Goal: Find contact information: Find contact information

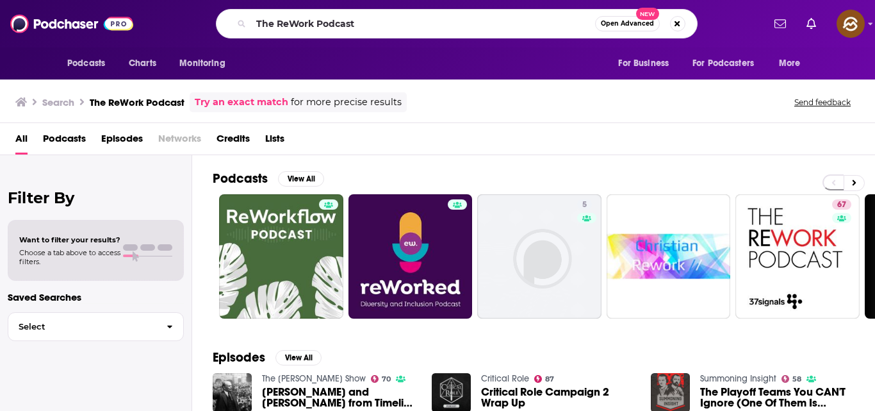
click at [222, 20] on div "The ReWork Podcast Open Advanced New" at bounding box center [457, 23] width 482 height 29
type input "Ignite: Conversations on Startups, Venture Capital, Tech, Future, and Society"
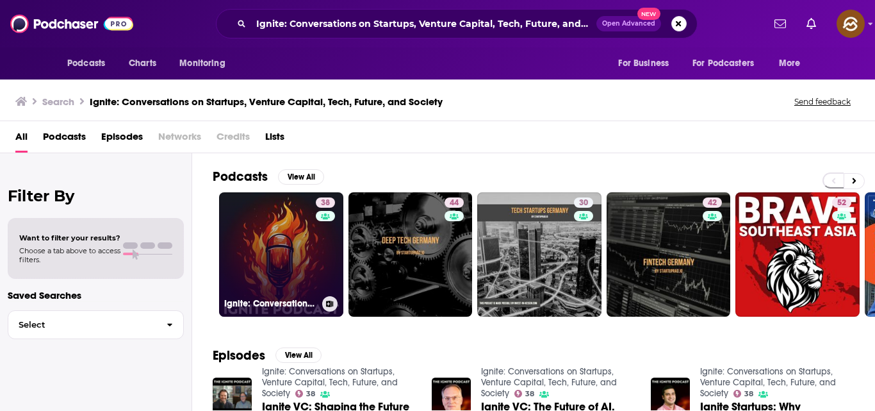
click at [272, 235] on link "38 Ignite: Conversations on Startups, Venture Capital, Tech, Future, and Society" at bounding box center [281, 254] width 124 height 124
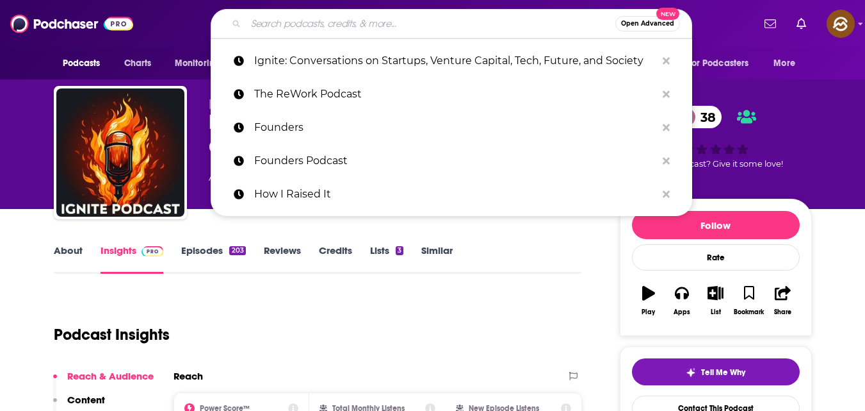
click at [314, 24] on input "Search podcasts, credits, & more..." at bounding box center [431, 23] width 370 height 20
paste input "The CTOx Podcast"
type input "The CTOx Podcast"
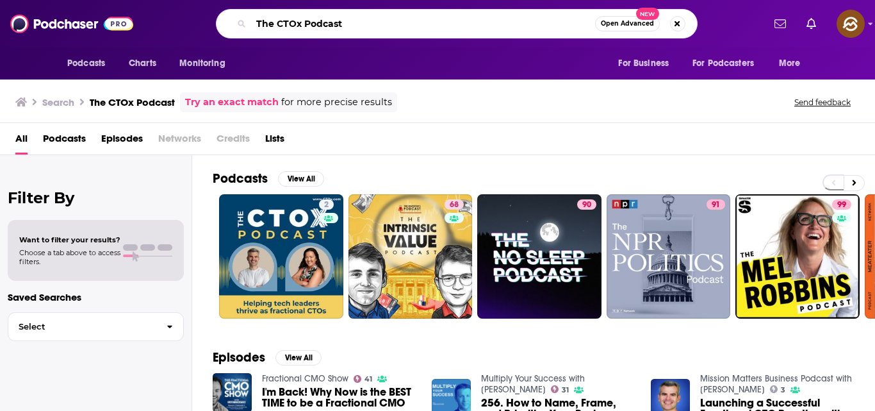
click at [361, 22] on input "The CTOx Podcast" at bounding box center [423, 23] width 344 height 20
type input "T"
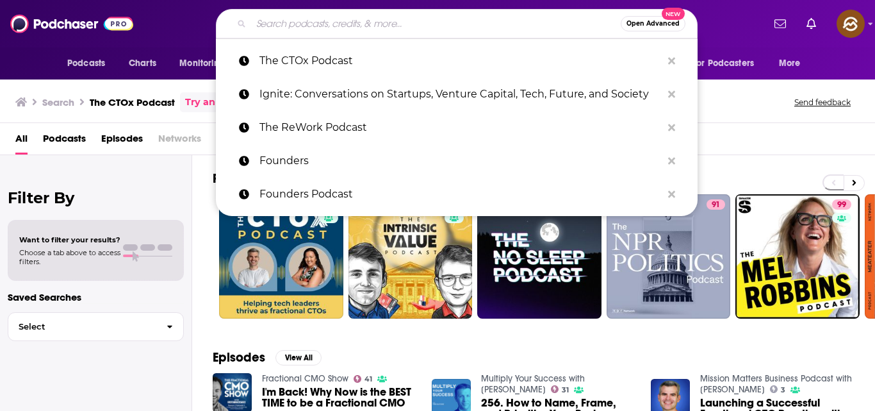
paste input "Startup [GEOGRAPHIC_DATA]"
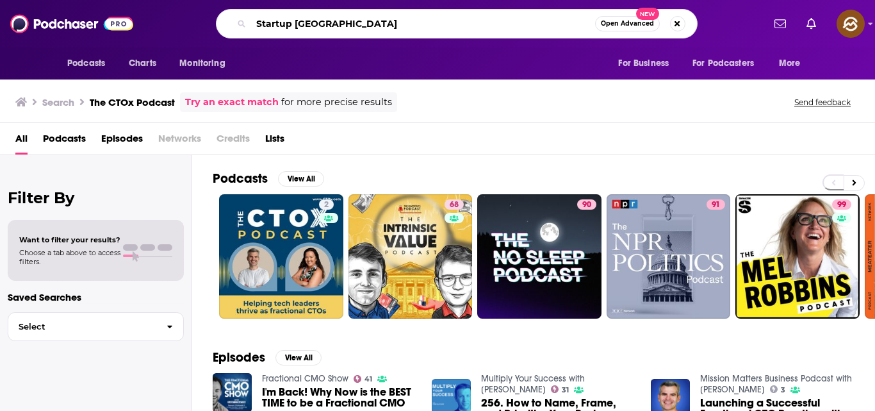
type input "Startup [GEOGRAPHIC_DATA]"
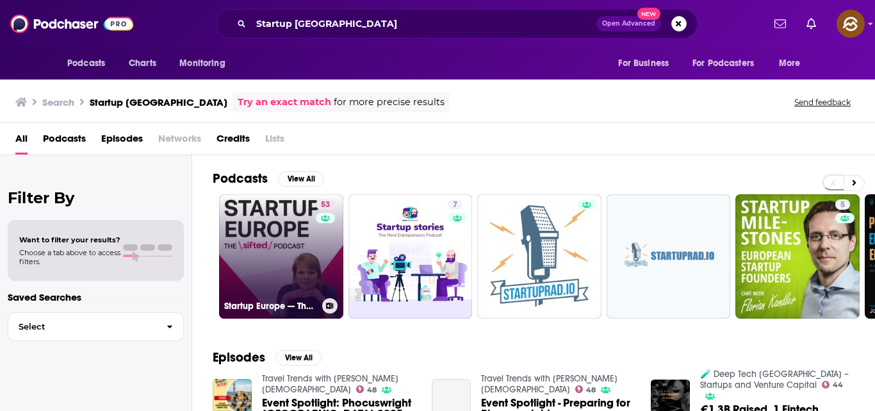
click at [287, 276] on link "53 Startup Europe — The Sifted Podcast" at bounding box center [281, 256] width 124 height 124
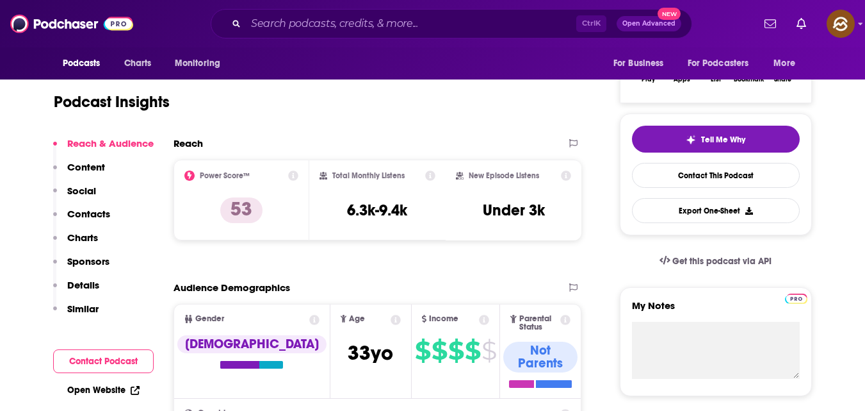
scroll to position [233, 0]
click at [726, 176] on link "Contact This Podcast" at bounding box center [716, 174] width 168 height 25
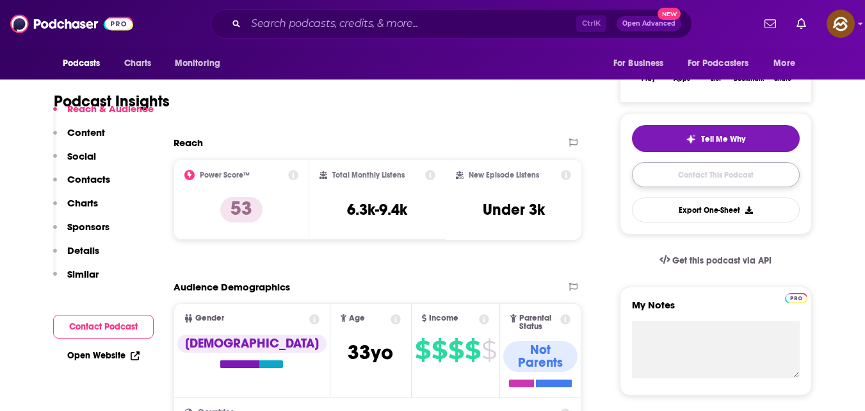
scroll to position [1233, 0]
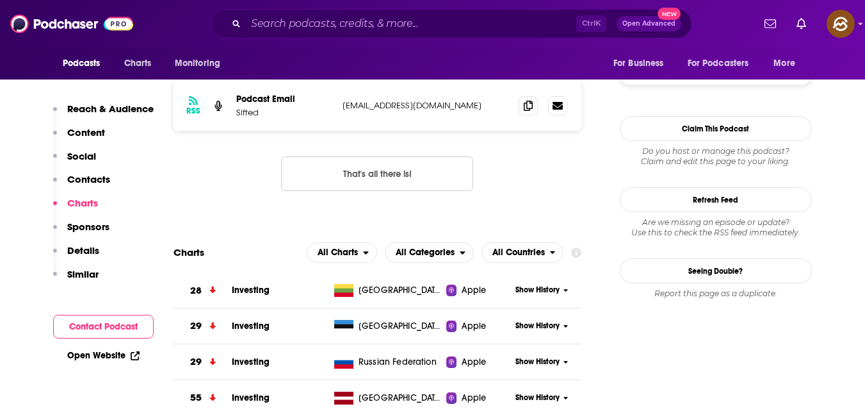
click at [85, 183] on p "Contacts" at bounding box center [88, 179] width 43 height 12
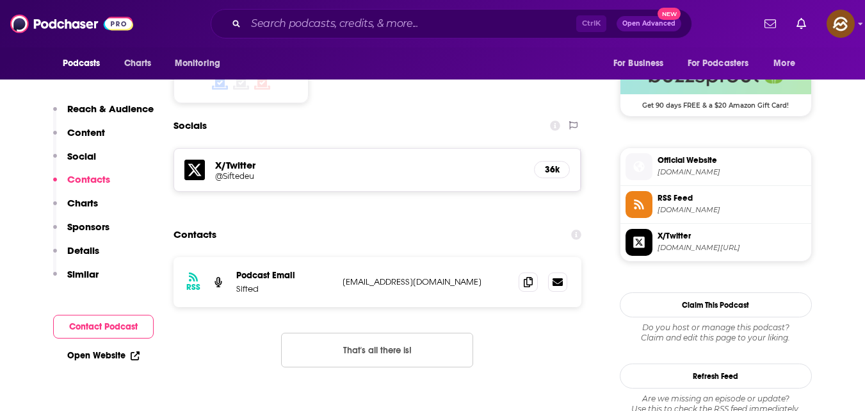
scroll to position [1055, 0]
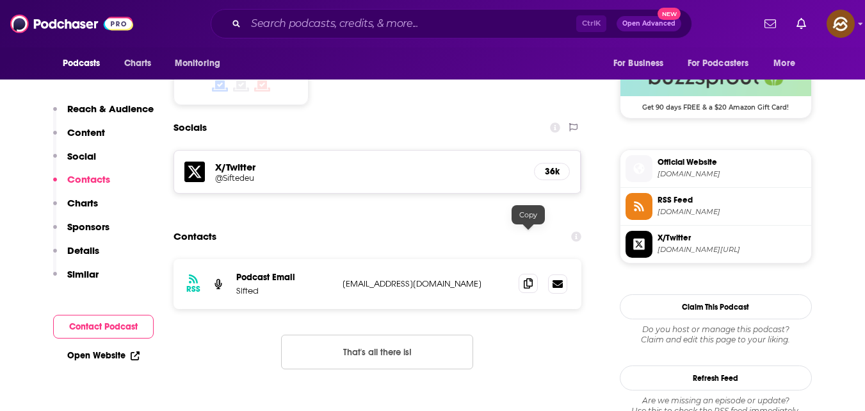
click at [526, 278] on icon at bounding box center [528, 283] width 9 height 10
